Goal: Find specific page/section: Find specific page/section

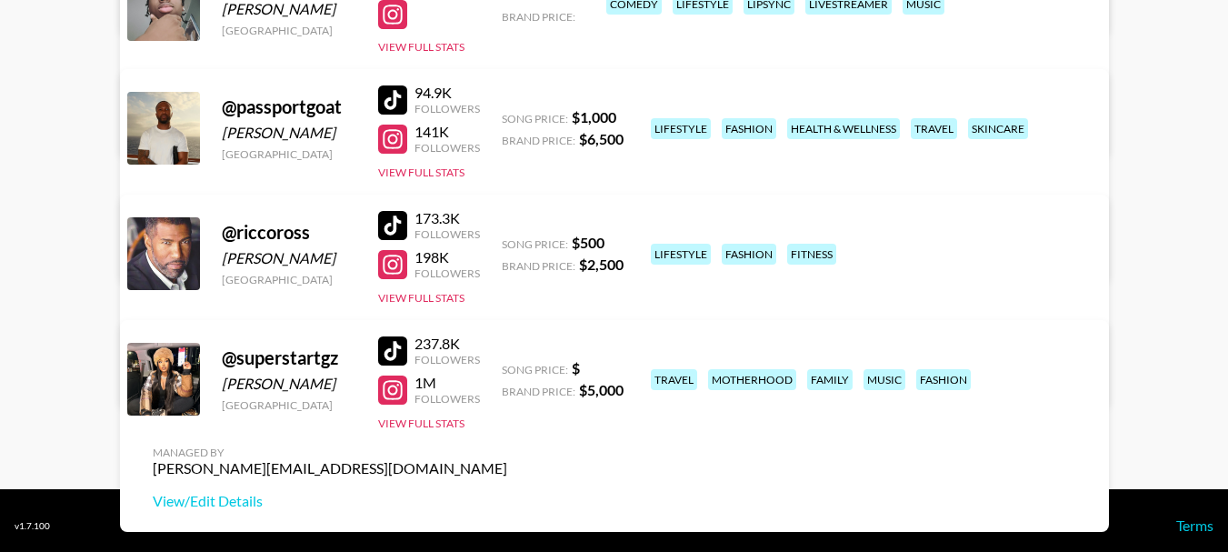
scroll to position [591, 0]
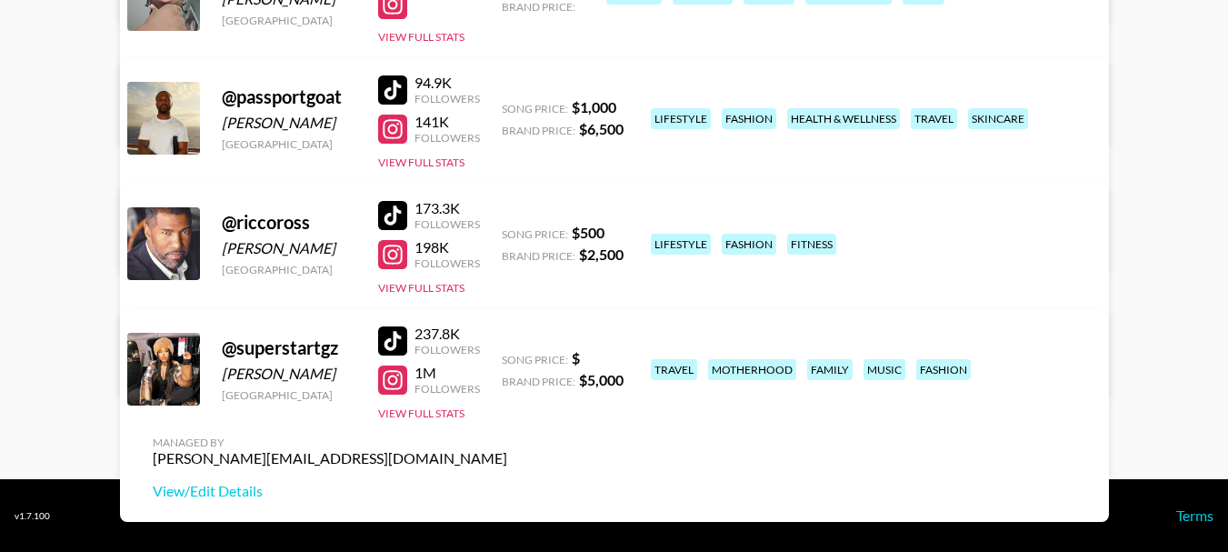
click at [402, 340] on div at bounding box center [392, 340] width 29 height 29
click at [392, 377] on div at bounding box center [392, 379] width 29 height 29
click at [458, 343] on div "Followers" at bounding box center [446, 350] width 65 height 14
click at [453, 379] on div "1M" at bounding box center [446, 372] width 65 height 18
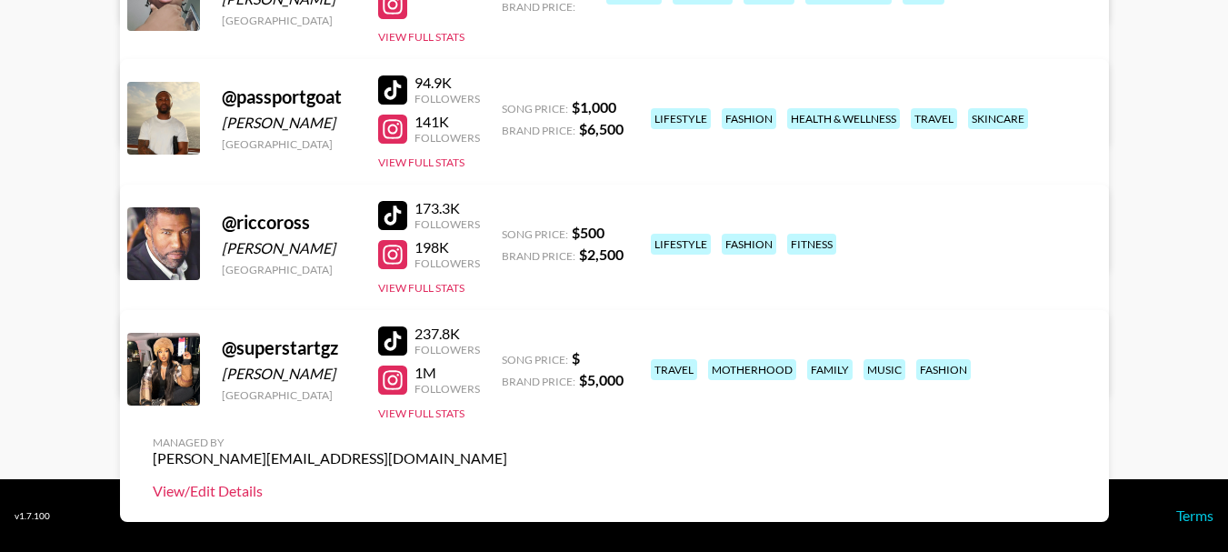
click at [507, 482] on link "View/Edit Details" at bounding box center [330, 491] width 354 height 18
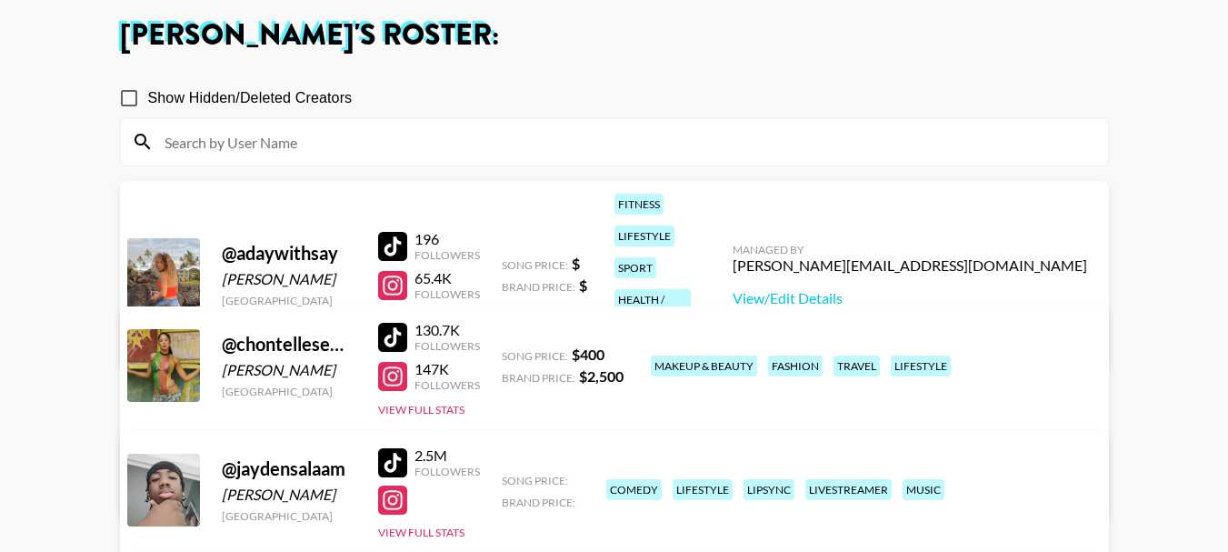
scroll to position [227, 0]
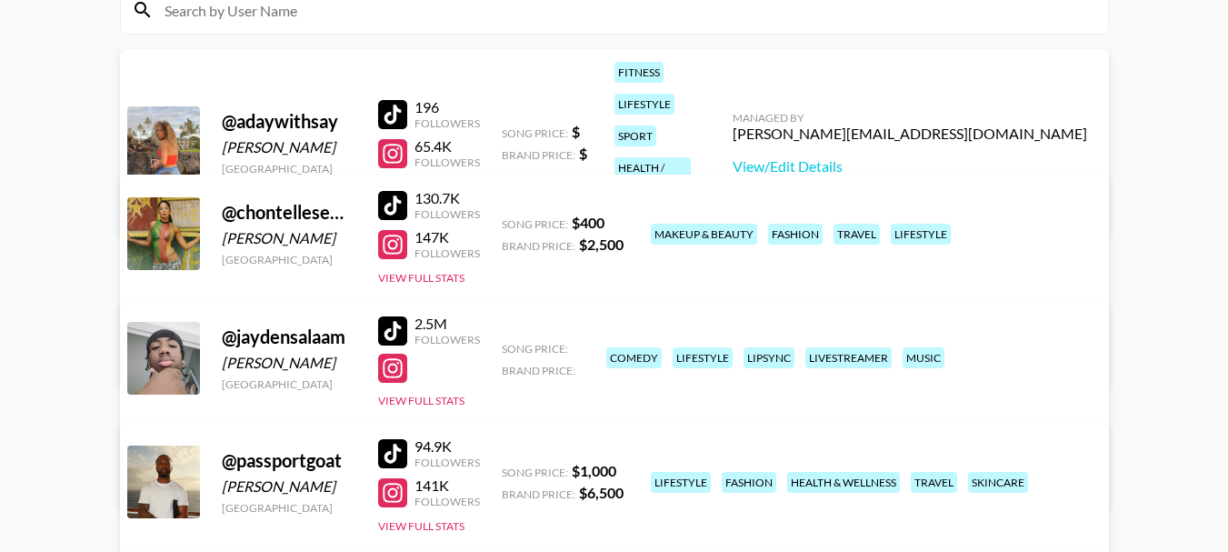
click at [435, 203] on div "130.7K" at bounding box center [446, 198] width 65 height 18
click at [396, 204] on div at bounding box center [392, 205] width 29 height 29
click at [393, 241] on div at bounding box center [392, 244] width 29 height 29
click at [507, 346] on link "View/Edit Details" at bounding box center [330, 355] width 354 height 18
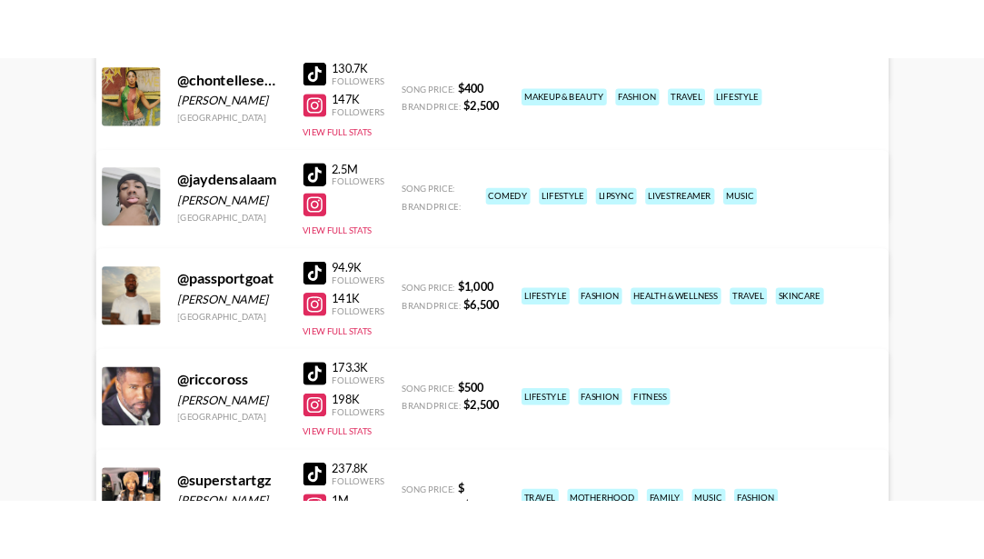
scroll to position [575, 0]
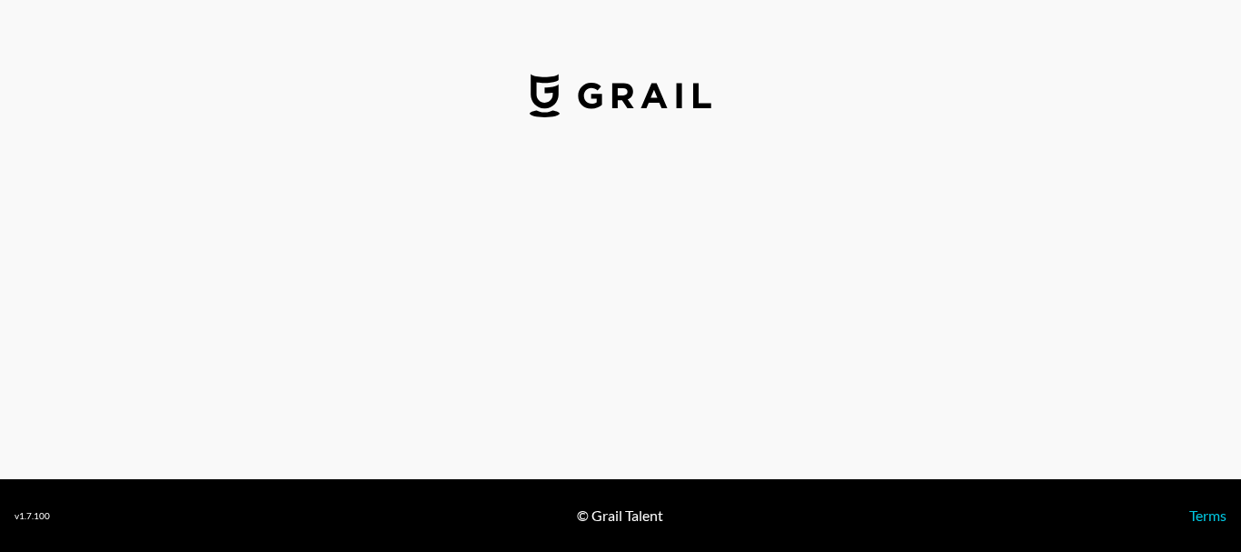
select select "USD"
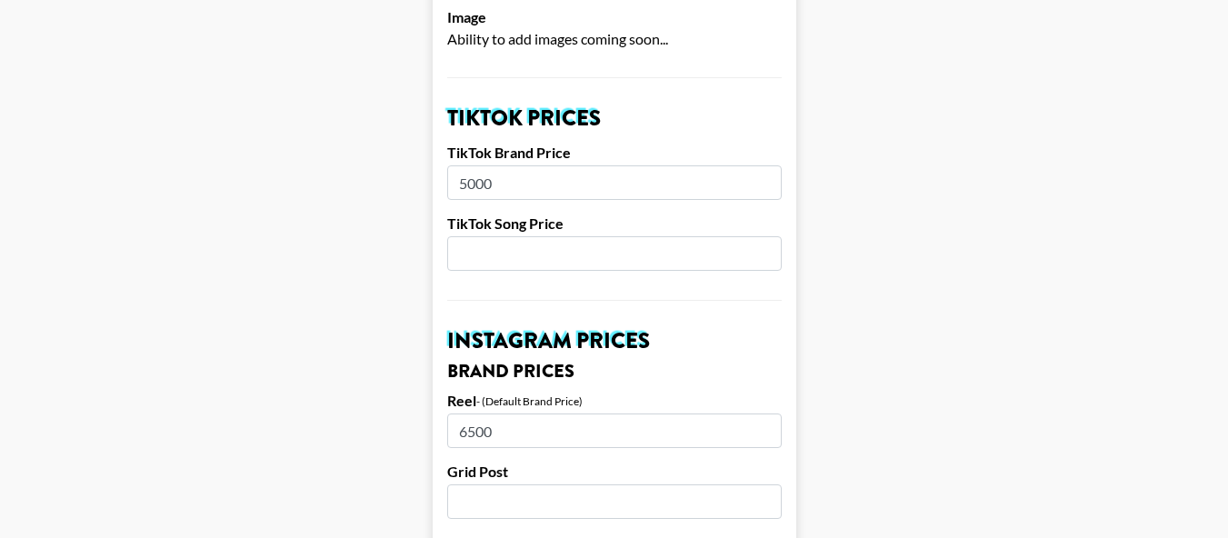
scroll to position [545, 0]
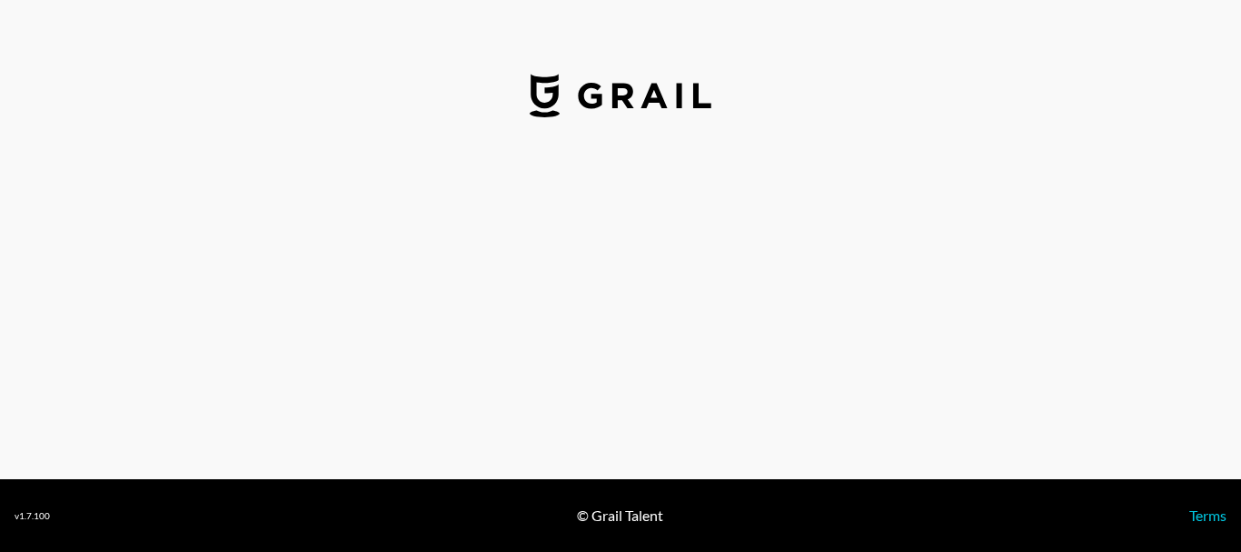
select select "USD"
